Goal: Answer question/provide support

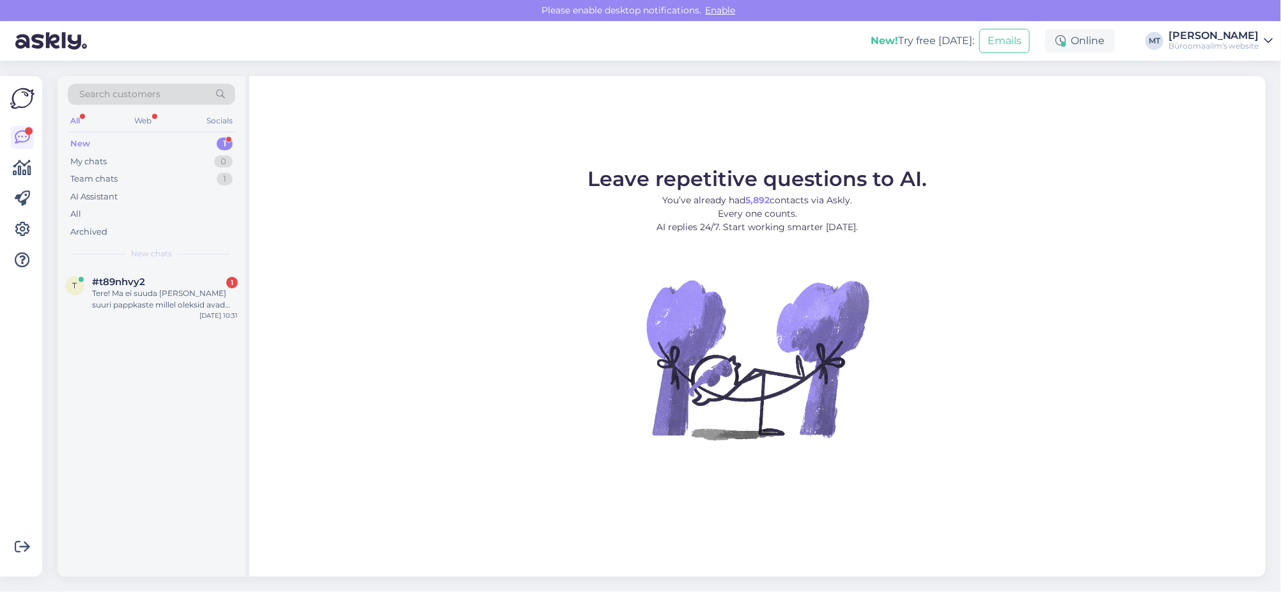
click at [82, 136] on div "New 1" at bounding box center [151, 144] width 167 height 18
click at [108, 293] on div "Tere! Ma ei suuda leida suuri pappkaste millel oleksid avad külgedel paremaks h…" at bounding box center [165, 299] width 146 height 23
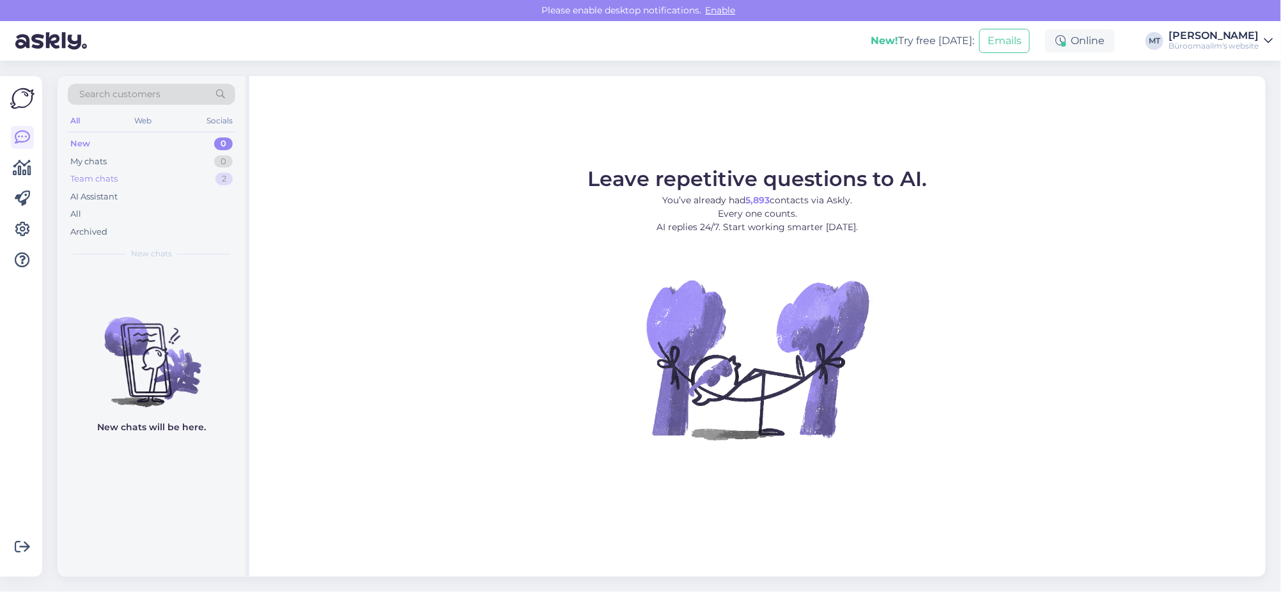
click at [95, 178] on div "Team chats" at bounding box center [93, 179] width 47 height 13
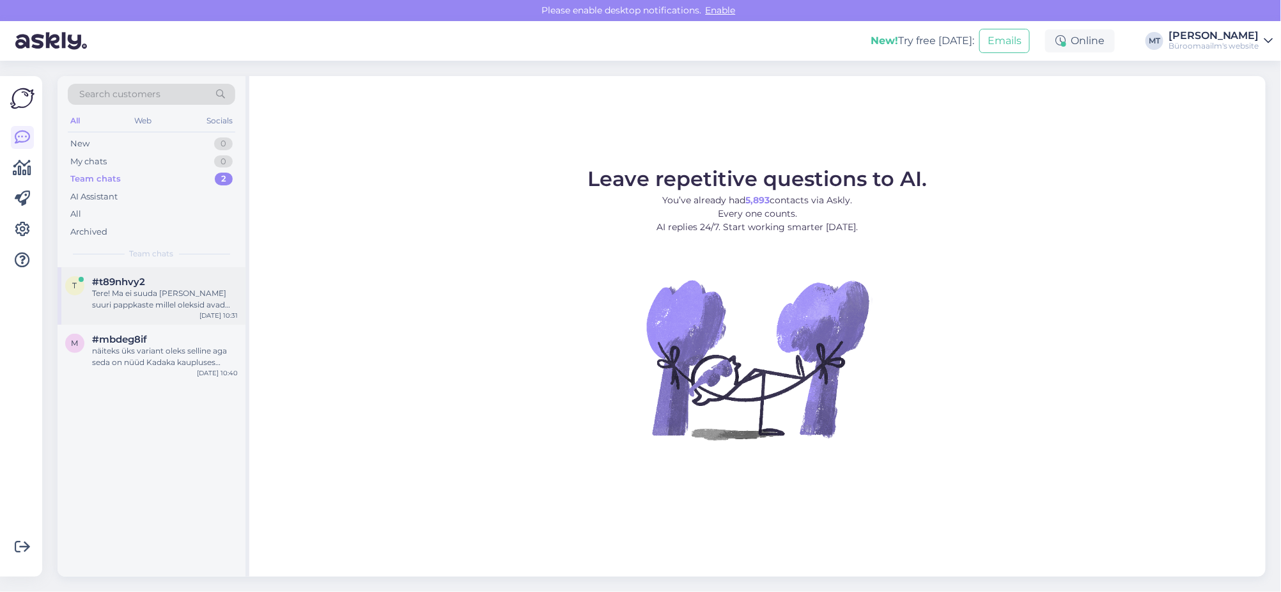
click at [106, 298] on div "Tere! Ma ei suuda [PERSON_NAME] suuri pappkaste millel oleksid avad külgedel pa…" at bounding box center [165, 299] width 146 height 23
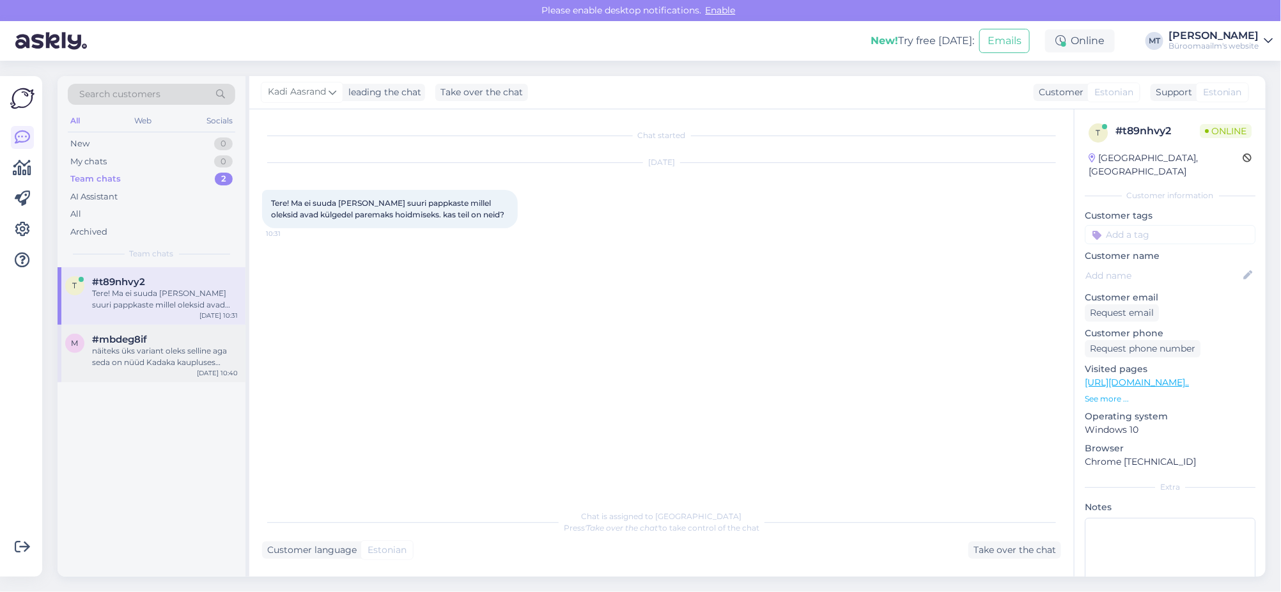
click at [111, 348] on div "näiteks üks variant oleks selline aga seda on nüüd Kadaka kaupluses https://www…" at bounding box center [165, 356] width 146 height 23
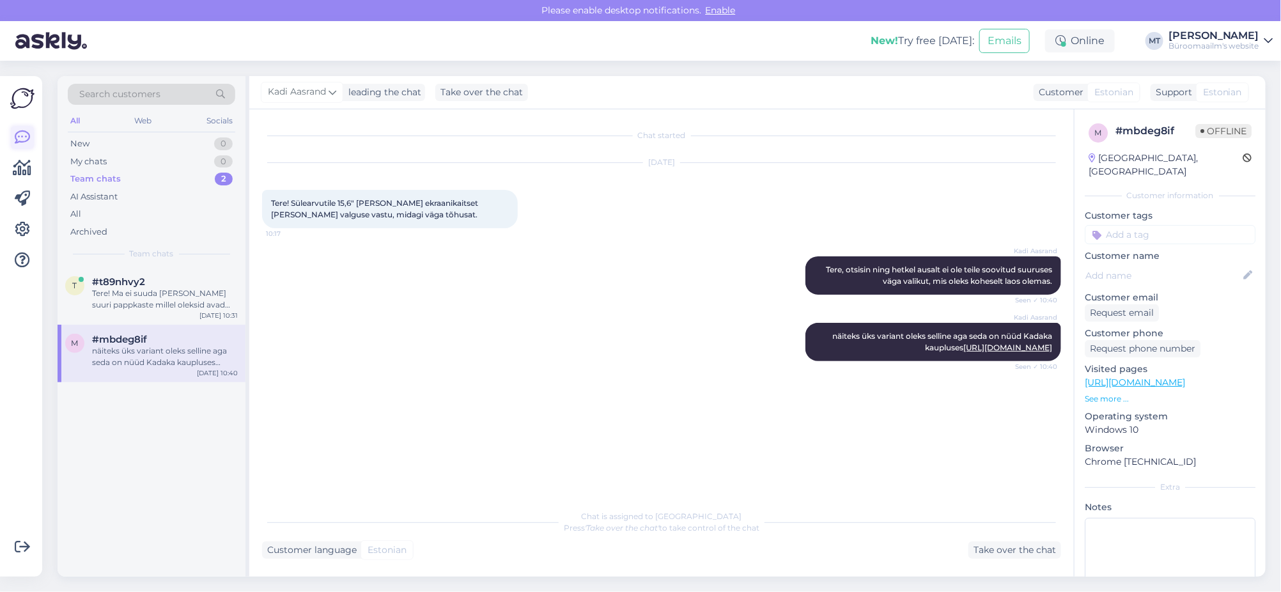
click at [21, 136] on icon at bounding box center [22, 137] width 15 height 15
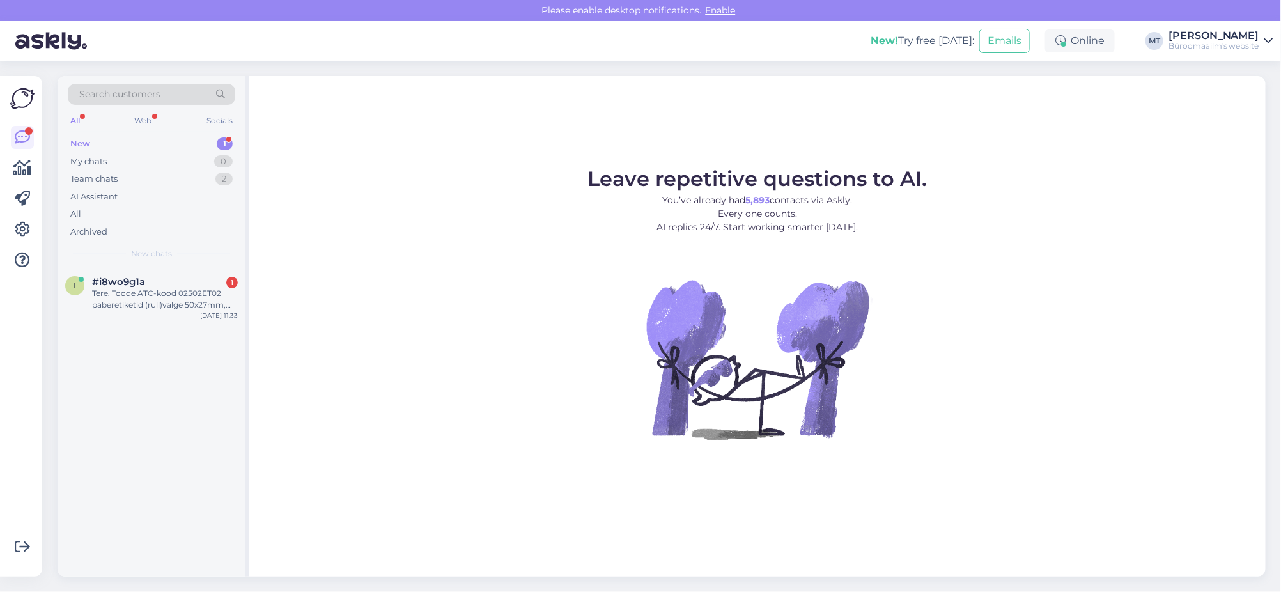
click at [79, 139] on div "New" at bounding box center [80, 143] width 20 height 13
click at [130, 298] on div "Tere. Toode ATC-kood 02502ET02 paberetiketid (rull)valge 50x27mm, 2000 tükki, p…" at bounding box center [165, 299] width 146 height 23
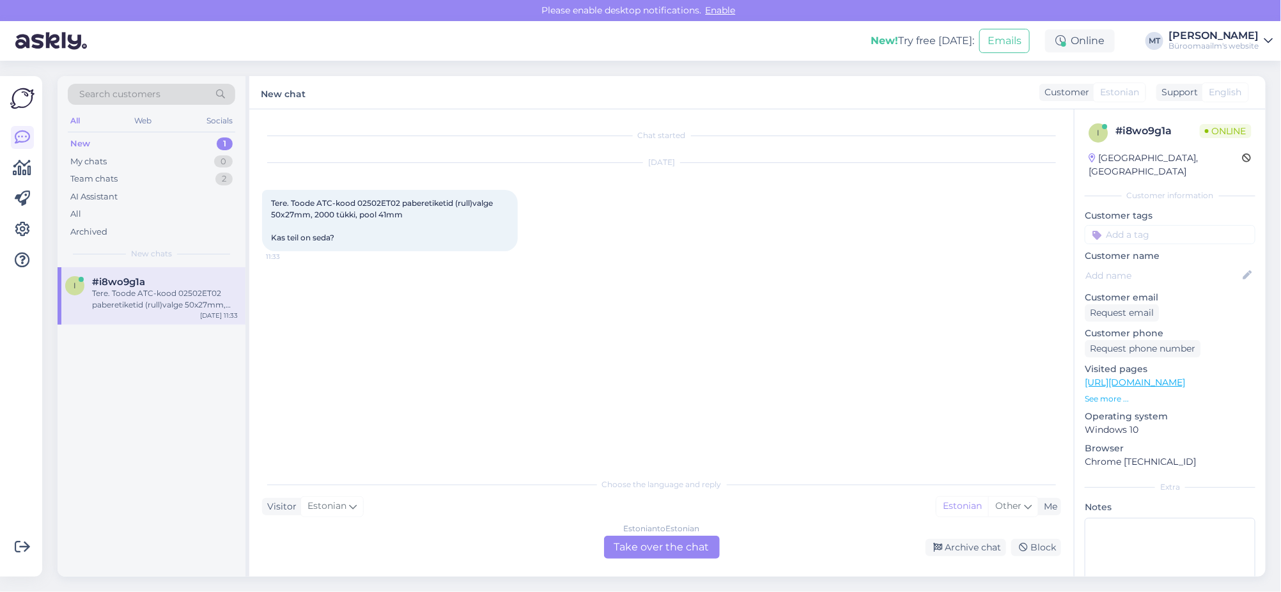
click at [664, 547] on div "Estonian to Estonian Take over the chat" at bounding box center [662, 547] width 116 height 23
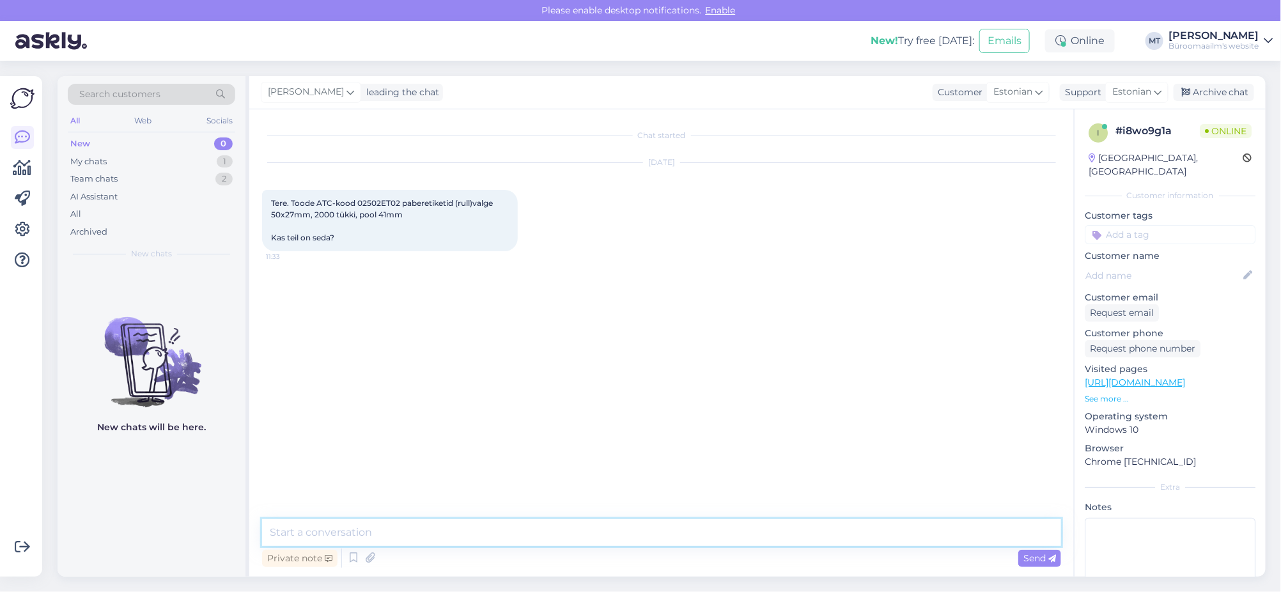
click at [361, 525] on textarea at bounding box center [661, 532] width 799 height 27
paste textarea "https://www.byroomaailm.ee/termoetikett-rullis-50x20-2000tk?sku=K0083732"
type textarea "Tere. Kas selline https://www.byroomaailm.ee/termoetikett-rullis-50x20-2000tk?s…"
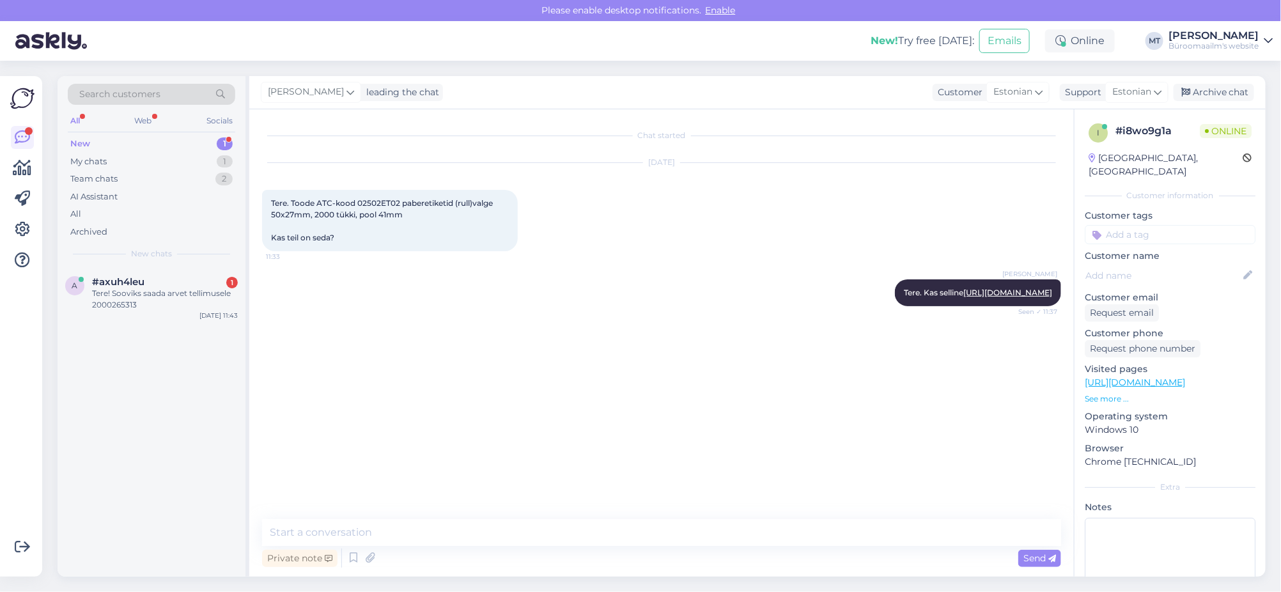
click at [86, 143] on div "New" at bounding box center [80, 143] width 20 height 13
click at [118, 295] on div "Tere! Sooviks saada arvet tellimusele 2000265313" at bounding box center [165, 299] width 146 height 23
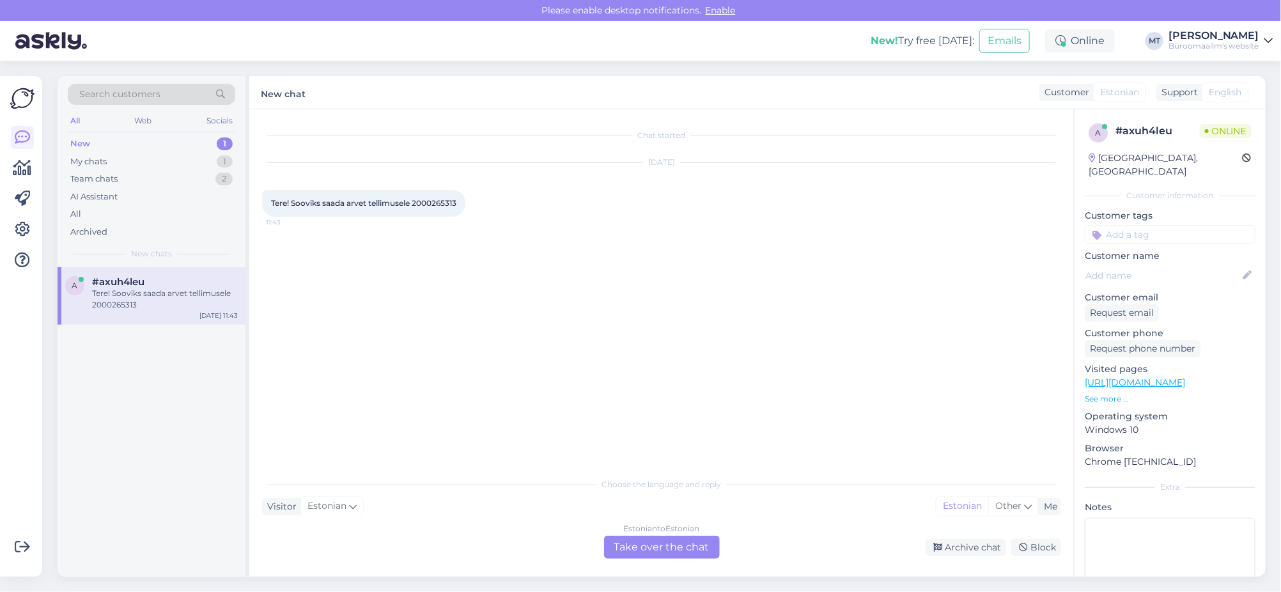
click at [673, 537] on div "Estonian to Estonian Take over the chat" at bounding box center [662, 547] width 116 height 23
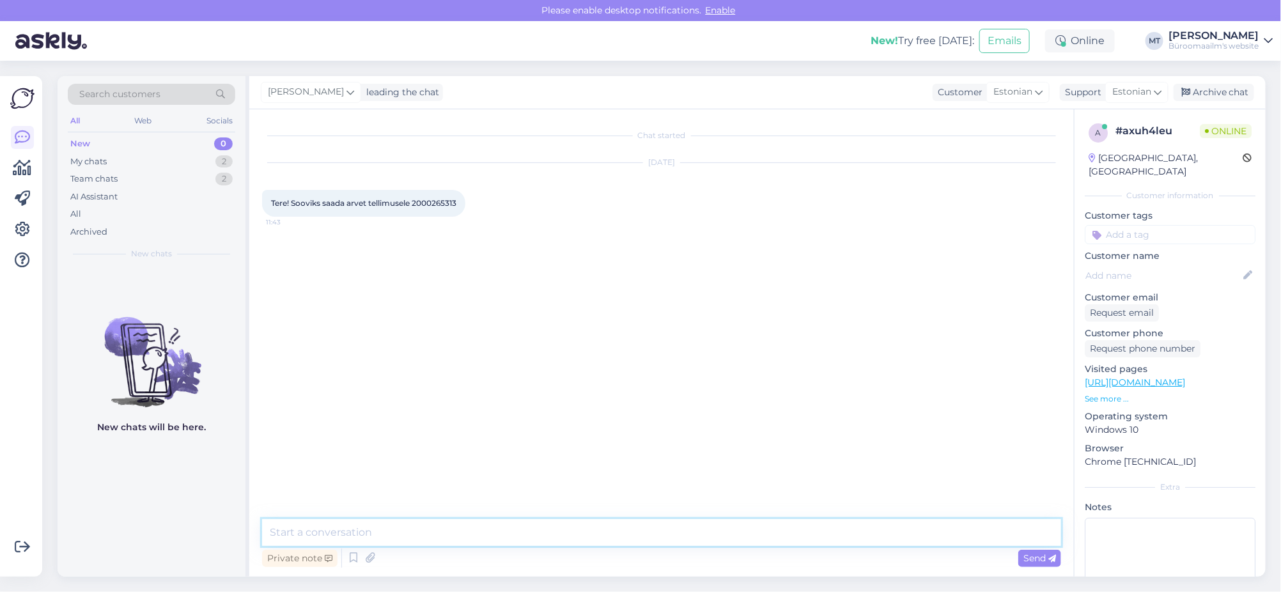
click at [376, 539] on textarea at bounding box center [661, 532] width 799 height 27
click at [445, 202] on span "Tere! Sooviks saada arvet tellimusele 2000265313" at bounding box center [363, 203] width 185 height 10
click at [445, 201] on span "Tere! Sooviks saada arvet tellimusele 2000265313" at bounding box center [363, 203] width 185 height 10
copy div "2000265313 11:43"
click at [334, 527] on textarea "Tere." at bounding box center [661, 532] width 799 height 27
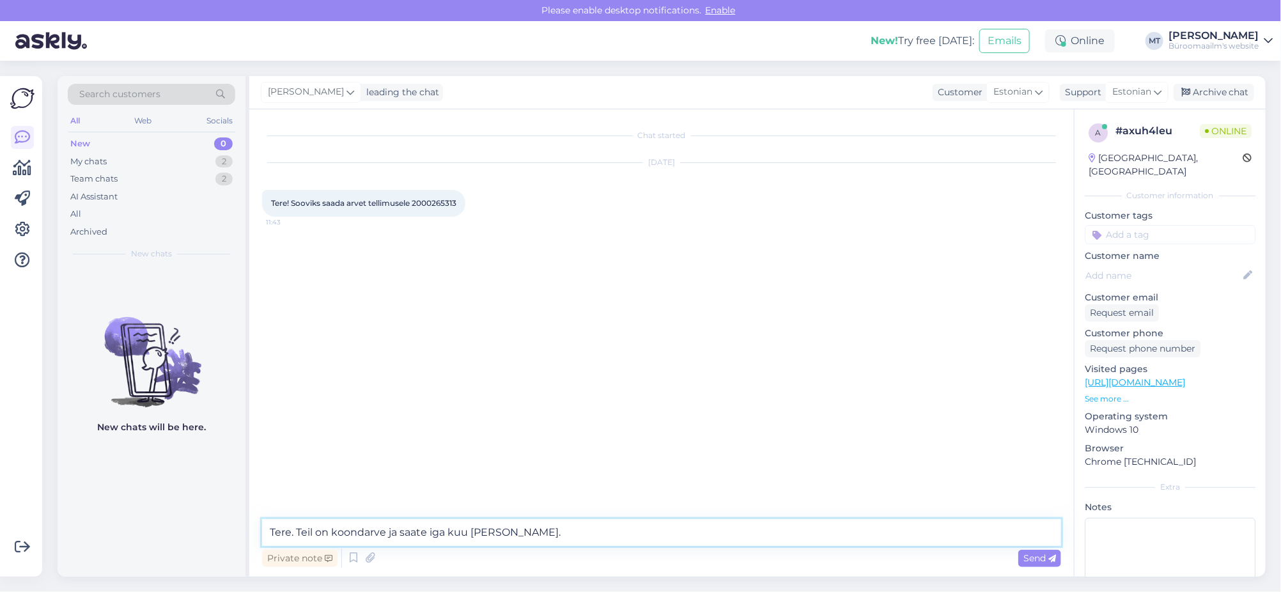
click at [334, 532] on textarea "Tere. Teil on koondarve ja saate iga kuu lõpus arve." at bounding box center [661, 532] width 799 height 27
click at [328, 538] on textarea "Tere. Teil on koondarve ja saate iga kuu lõpus arve." at bounding box center [661, 532] width 799 height 27
click at [570, 533] on textarea "Tere. Teil on lepingu järgi koondarve ja saate iga kuu lõpus arve." at bounding box center [661, 532] width 799 height 27
type textarea "Tere. Teil on lepingu järgi koondarve ja saate iga kuu lõpus arve."
click at [1029, 558] on span "Send" at bounding box center [1040, 558] width 33 height 12
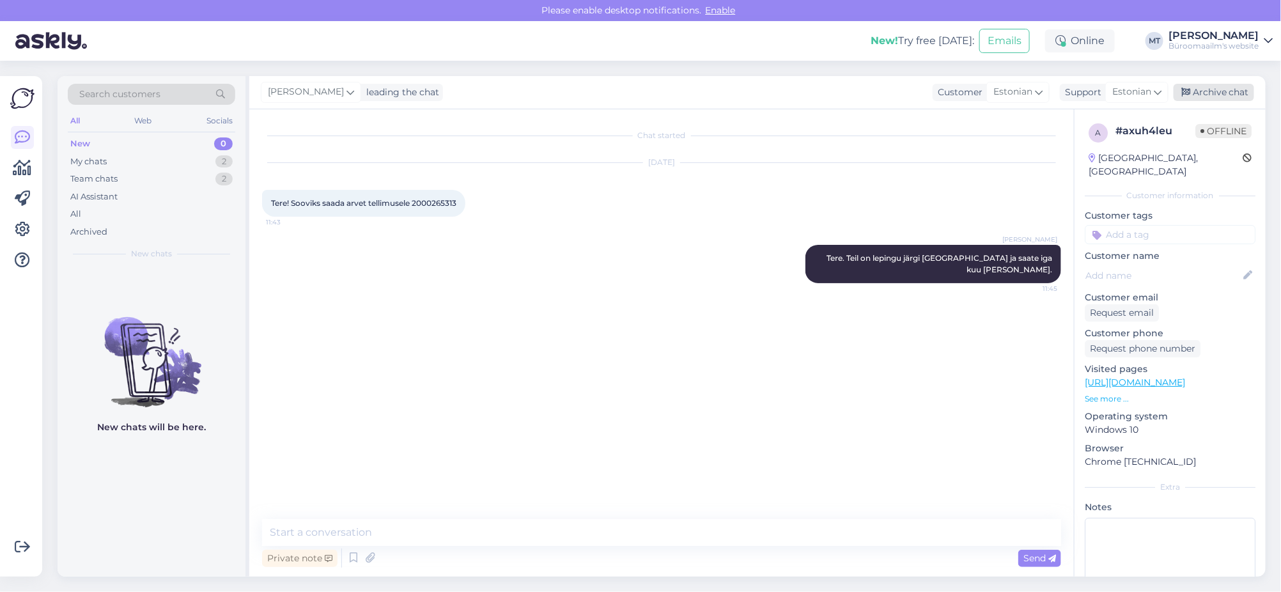
click at [1214, 93] on div "Archive chat" at bounding box center [1214, 92] width 81 height 17
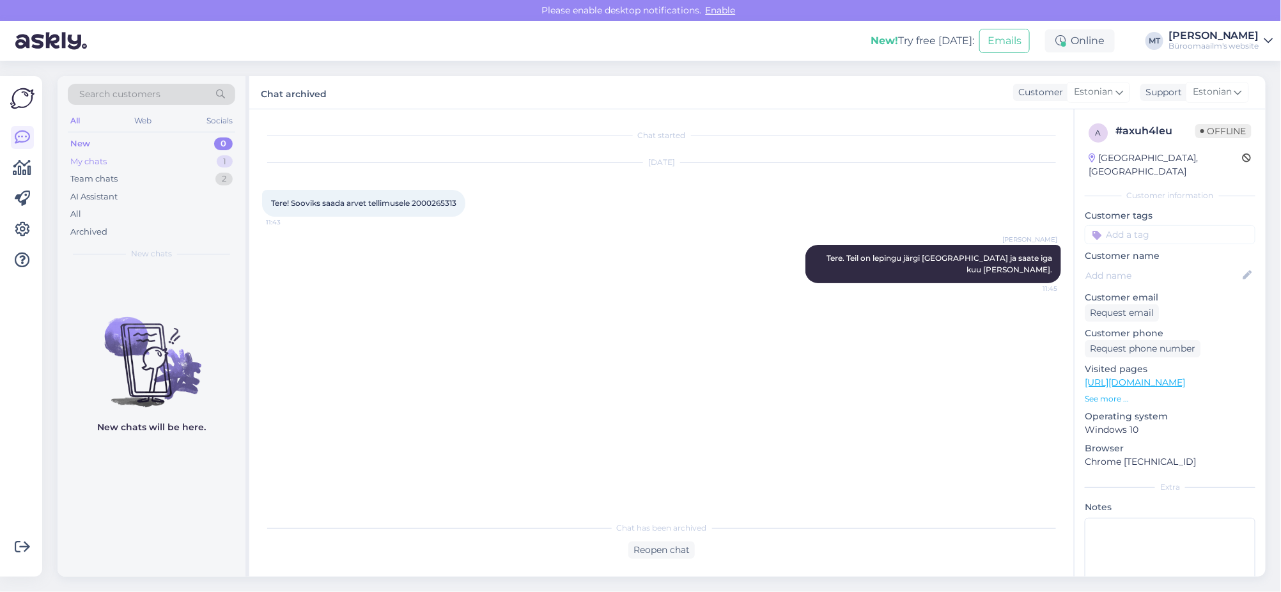
click at [80, 160] on div "My chats" at bounding box center [88, 161] width 36 height 13
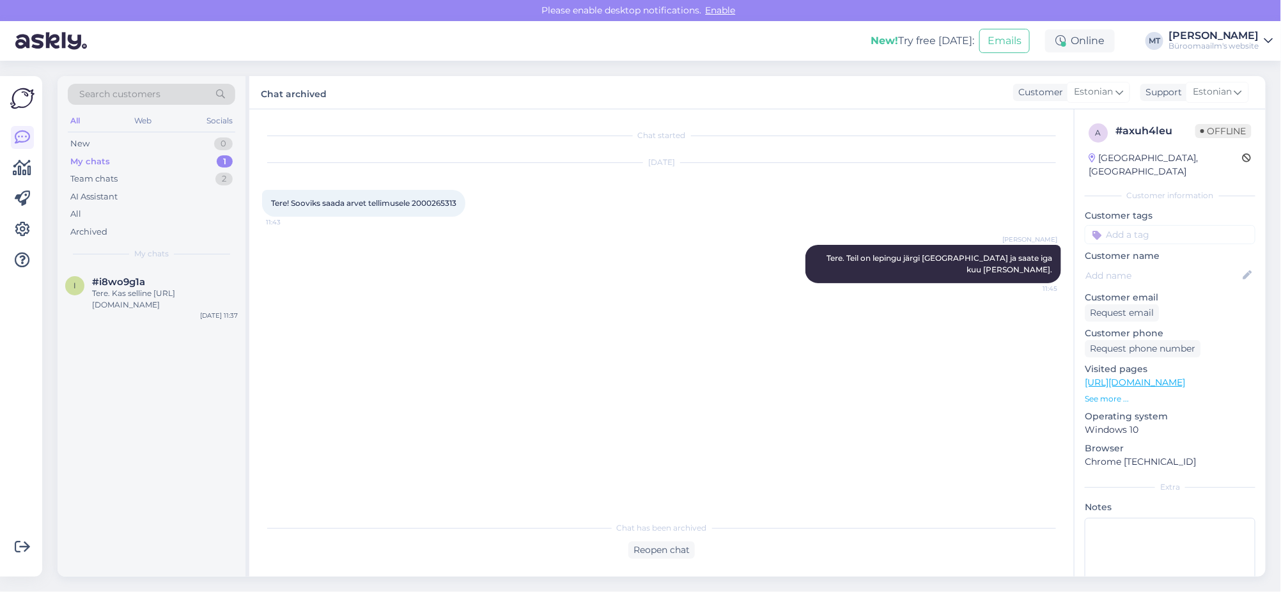
click at [79, 155] on div "My chats" at bounding box center [90, 161] width 40 height 13
drag, startPoint x: 140, startPoint y: 289, endPoint x: 159, endPoint y: 292, distance: 19.4
click at [139, 289] on div "Tere. Kas selline https://www.byroomaailm.ee/termoetikett-rullis-50x20-2000tk?s…" at bounding box center [165, 299] width 146 height 23
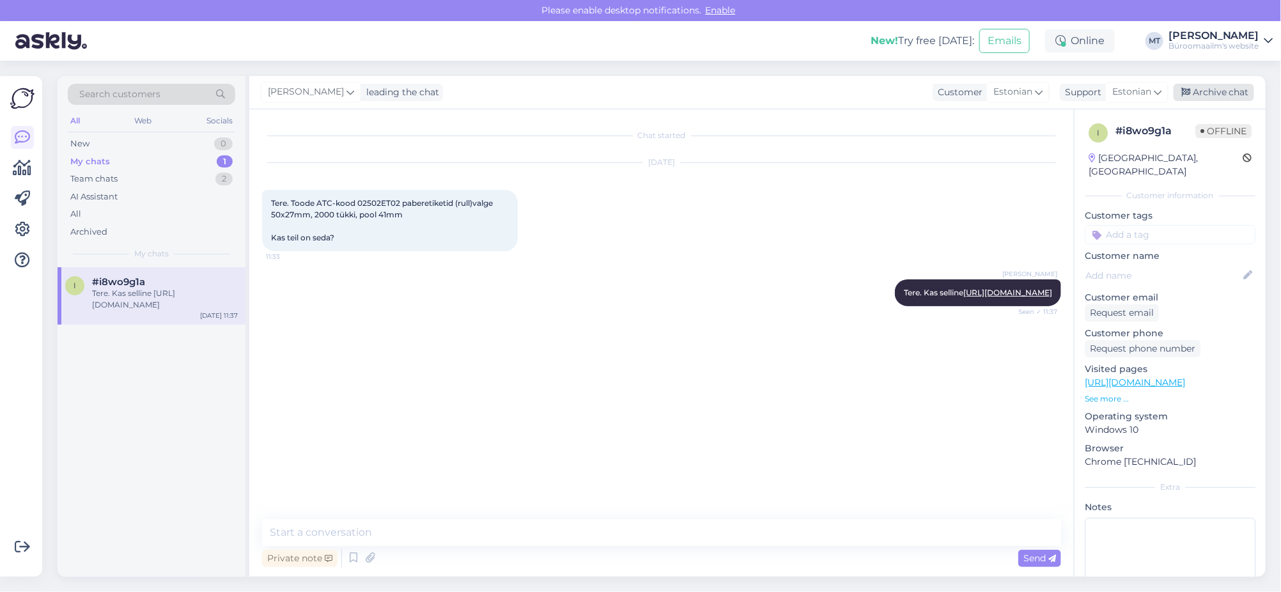
click at [1220, 88] on div "Archive chat" at bounding box center [1214, 92] width 81 height 17
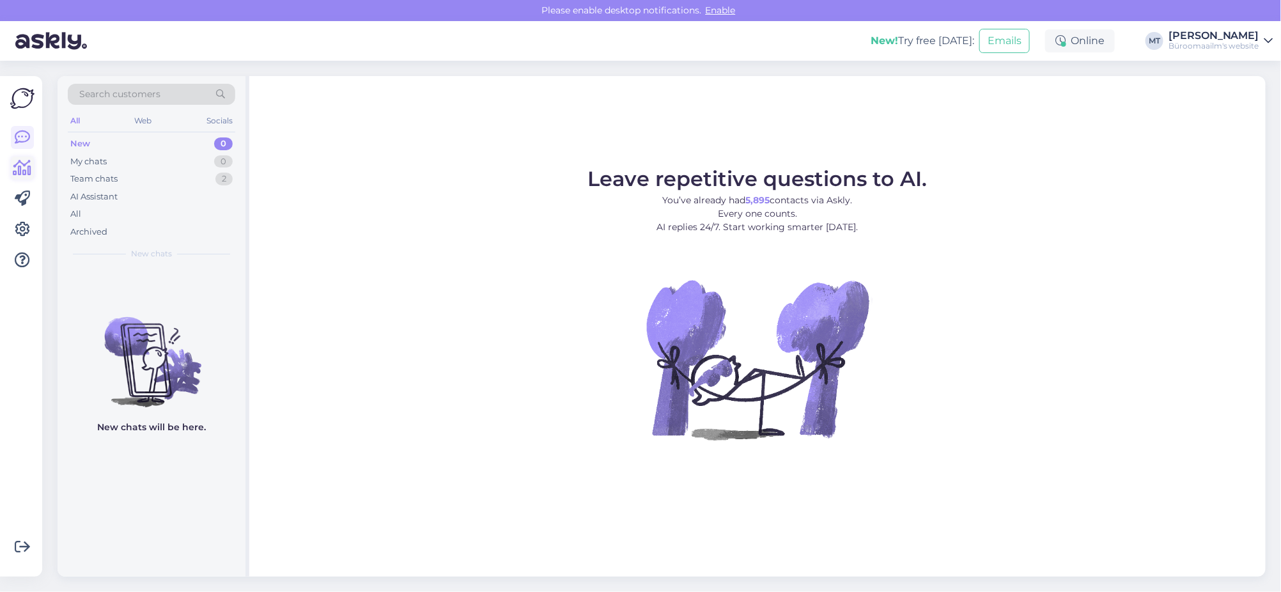
click at [15, 167] on icon at bounding box center [22, 167] width 19 height 15
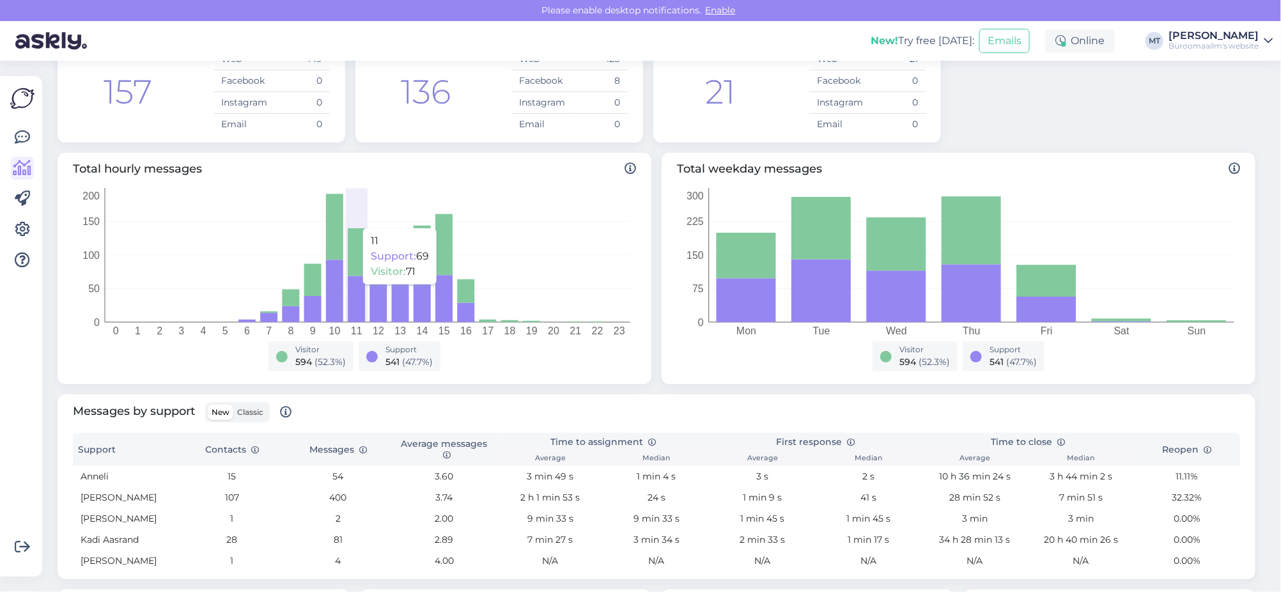
scroll to position [239, 0]
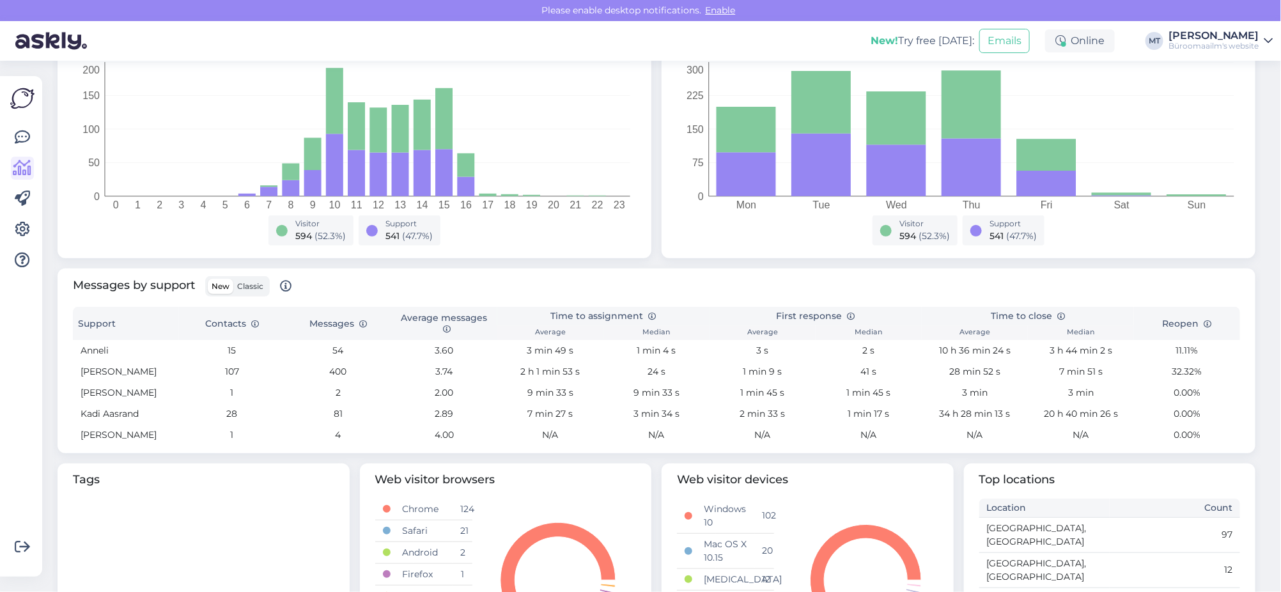
click at [244, 288] on span "Classic" at bounding box center [250, 286] width 26 height 10
click at [233, 279] on input "Classic" at bounding box center [233, 279] width 0 height 0
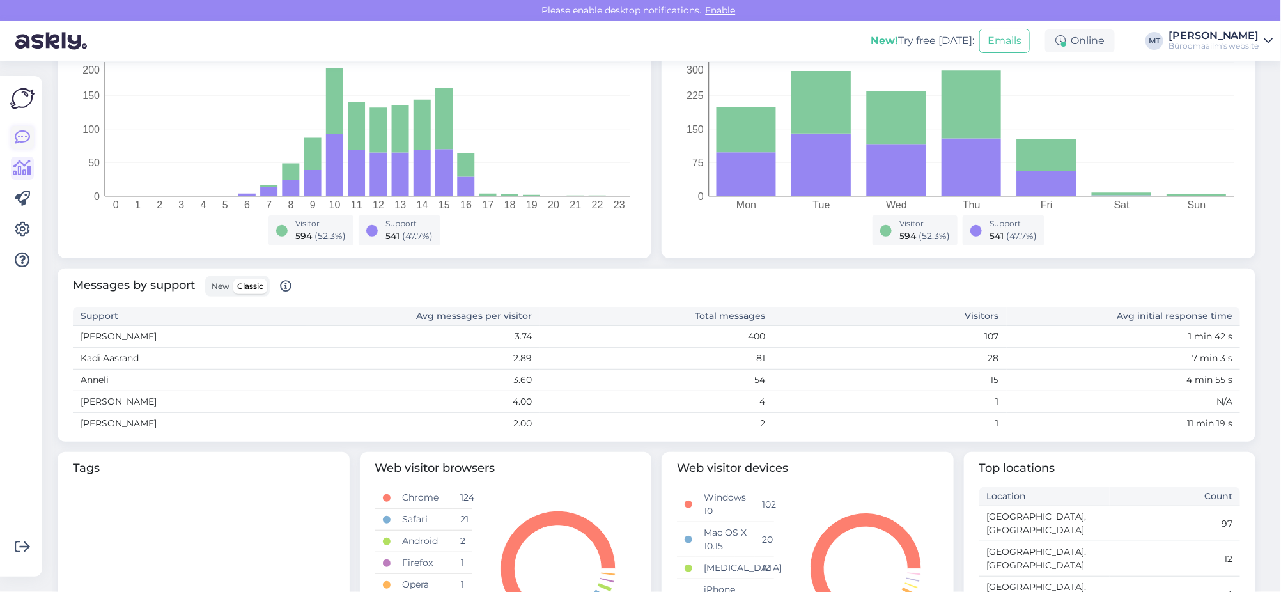
click at [20, 138] on icon at bounding box center [22, 137] width 15 height 15
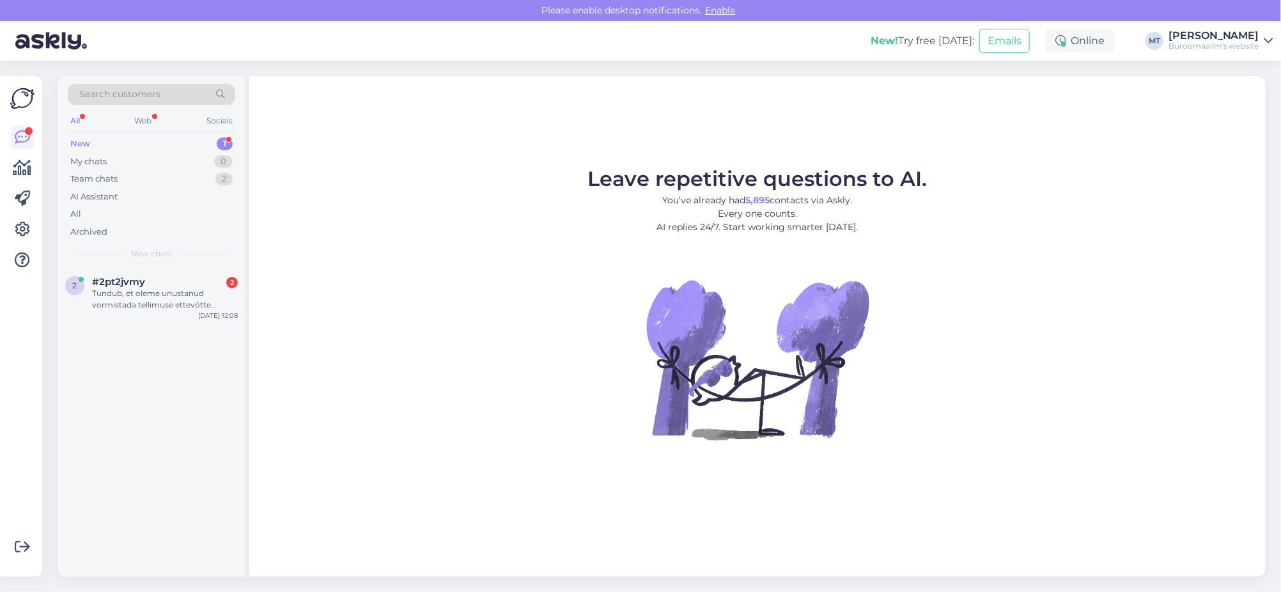
click at [73, 141] on div "New" at bounding box center [80, 143] width 20 height 13
click at [110, 289] on div "Tundub, et oleme unustanud vormistada tellimuse ettevõtte nimele ja unustanud […" at bounding box center [165, 299] width 146 height 23
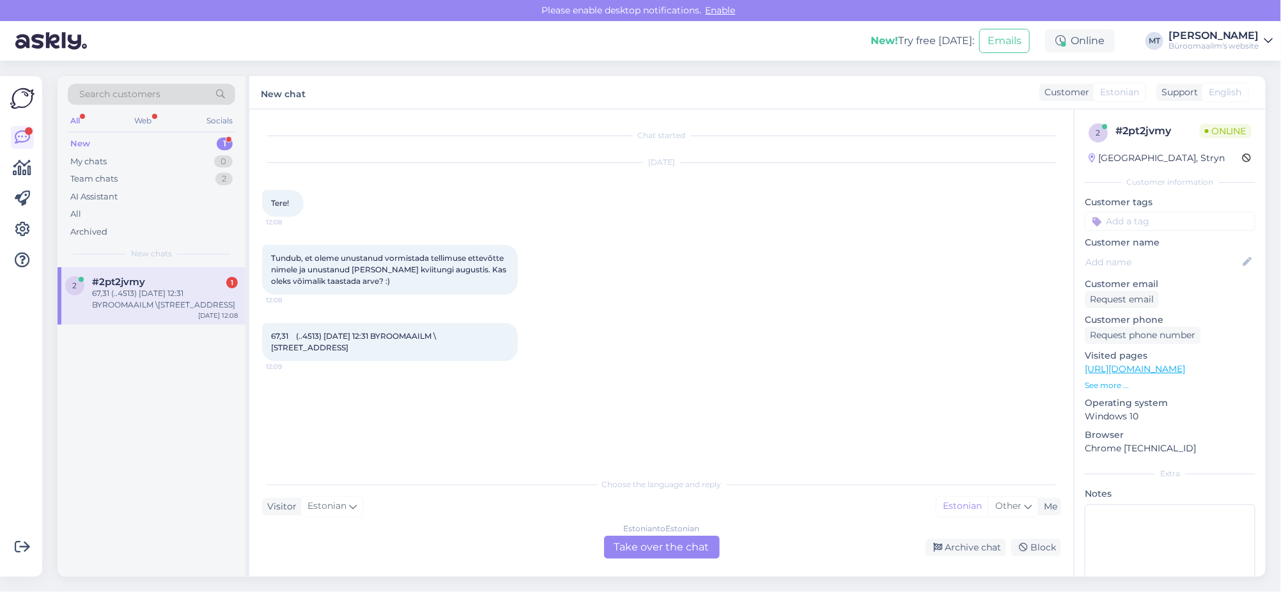
click at [645, 543] on div "Estonian to Estonian Take over the chat" at bounding box center [662, 547] width 116 height 23
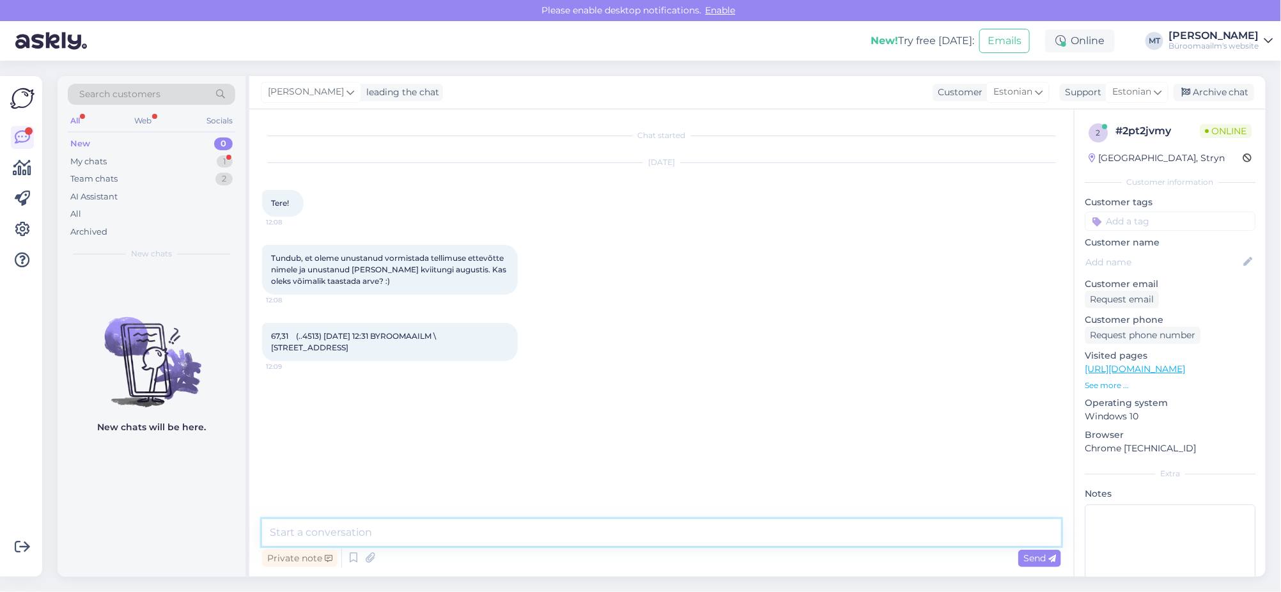
click at [430, 543] on textarea at bounding box center [661, 532] width 799 height 27
click at [301, 538] on textarea "Tere. palun saatke kiri edasi meilile info@byroomaailm.ee" at bounding box center [661, 532] width 799 height 27
type textarea "Tere. Palun saatke kiri edasi meilile info@byroomaailm.ee"
click at [1049, 559] on icon at bounding box center [1052, 559] width 8 height 8
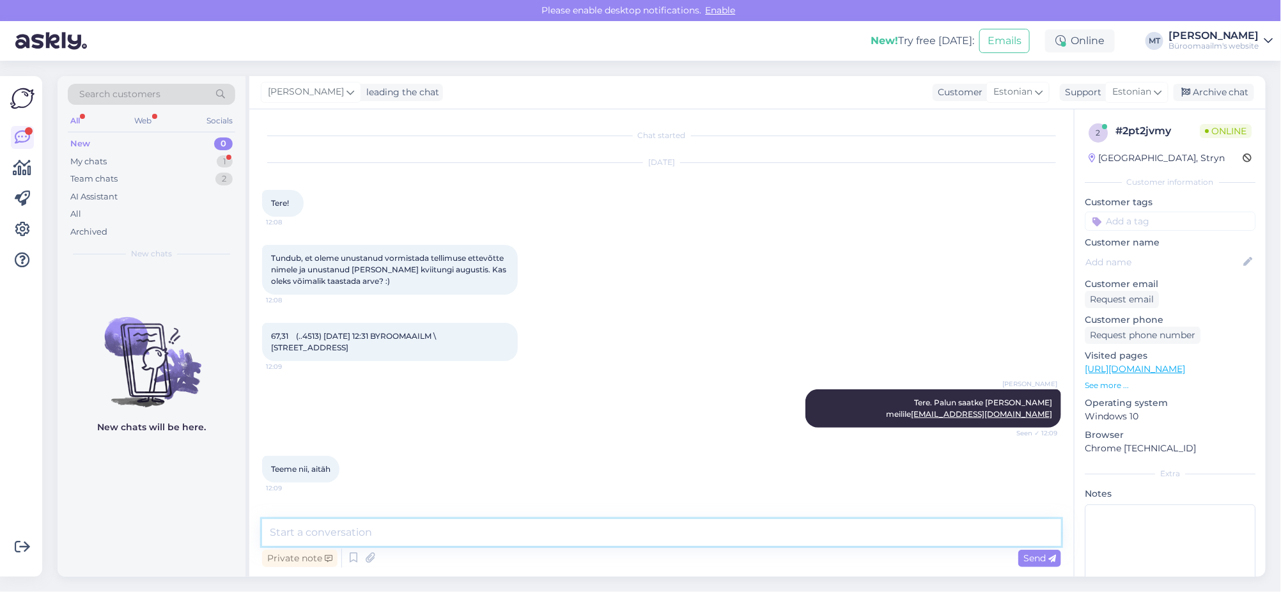
click at [400, 540] on textarea at bounding box center [661, 532] width 799 height 27
type textarea "Aitäh."
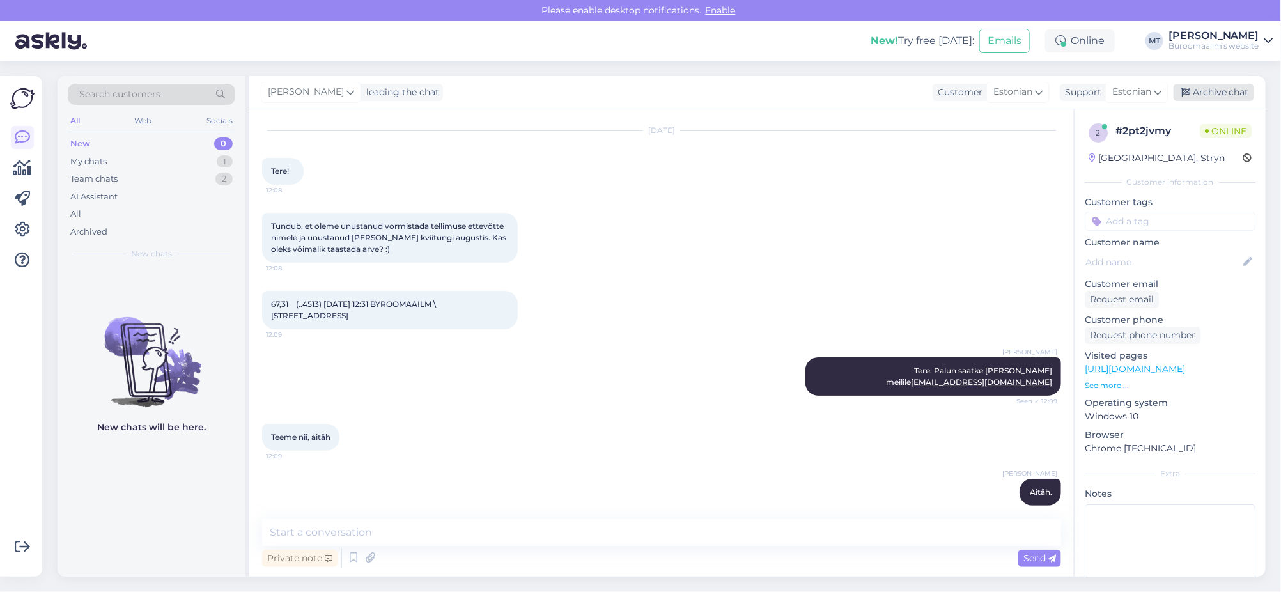
click at [1218, 90] on div "Archive chat" at bounding box center [1214, 92] width 81 height 17
